Goal: Information Seeking & Learning: Learn about a topic

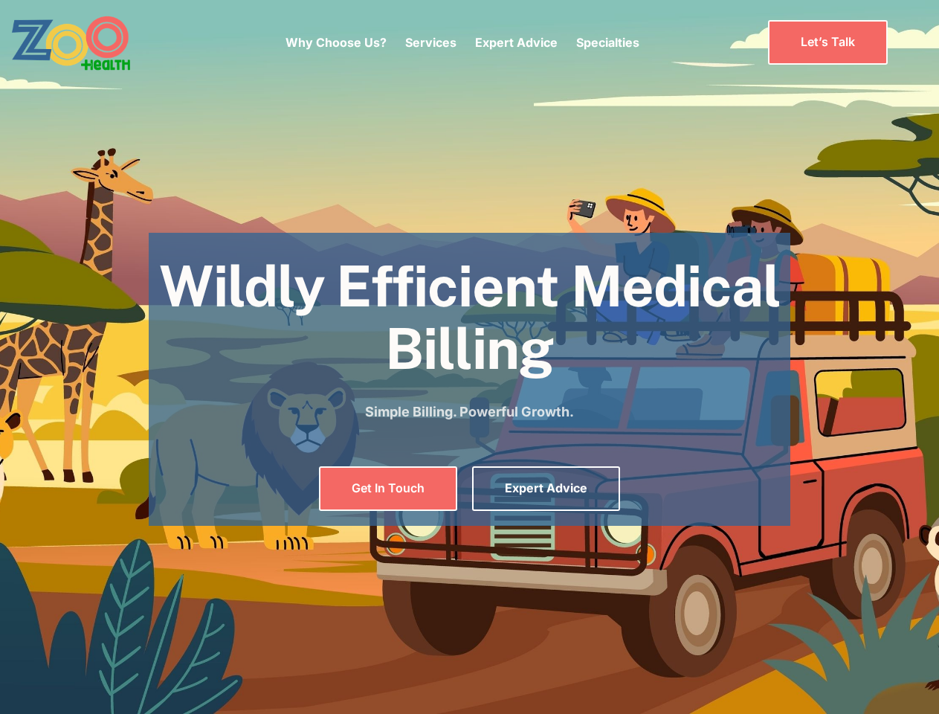
click at [462, 42] on div "Why Choose Us? Services Chronic Care Management Contract Optimization Denial An…" at bounding box center [463, 42] width 354 height 62
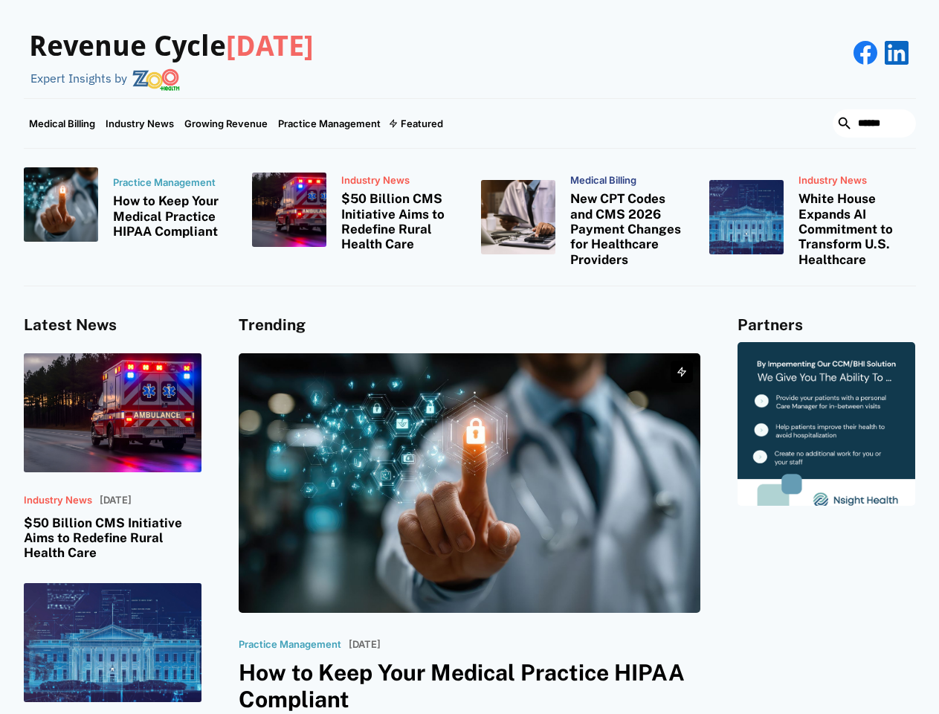
click at [415, 123] on div "Featured" at bounding box center [422, 123] width 42 height 12
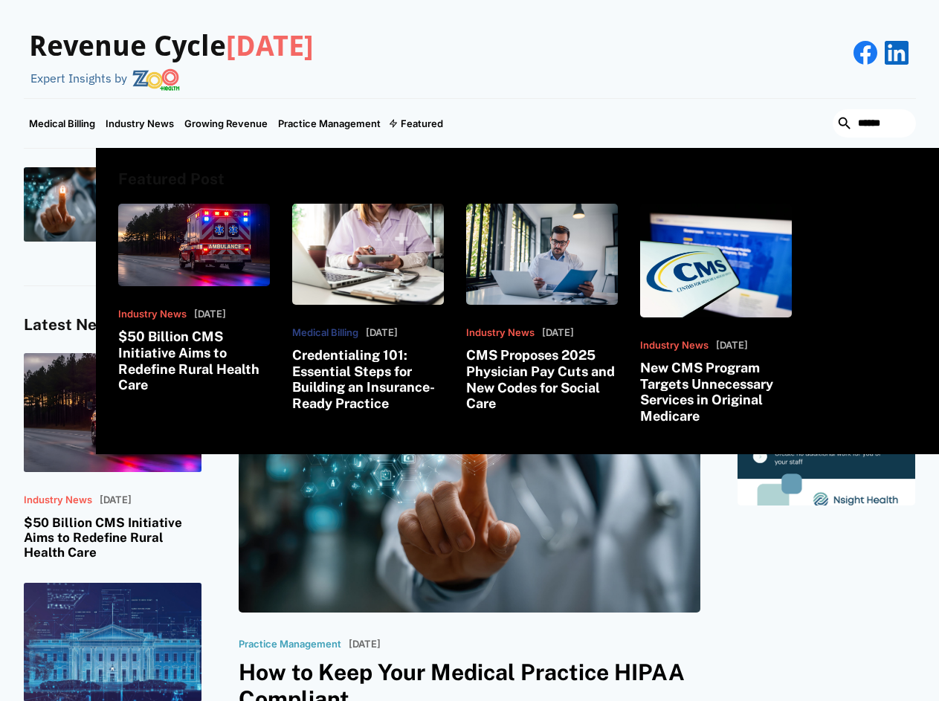
click at [778, 701] on html "Revenue Cycle Today Expert Insights by Medical Billing Industry News Growing Re…" at bounding box center [469, 350] width 939 height 701
